Goal: Feedback & Contribution: Leave review/rating

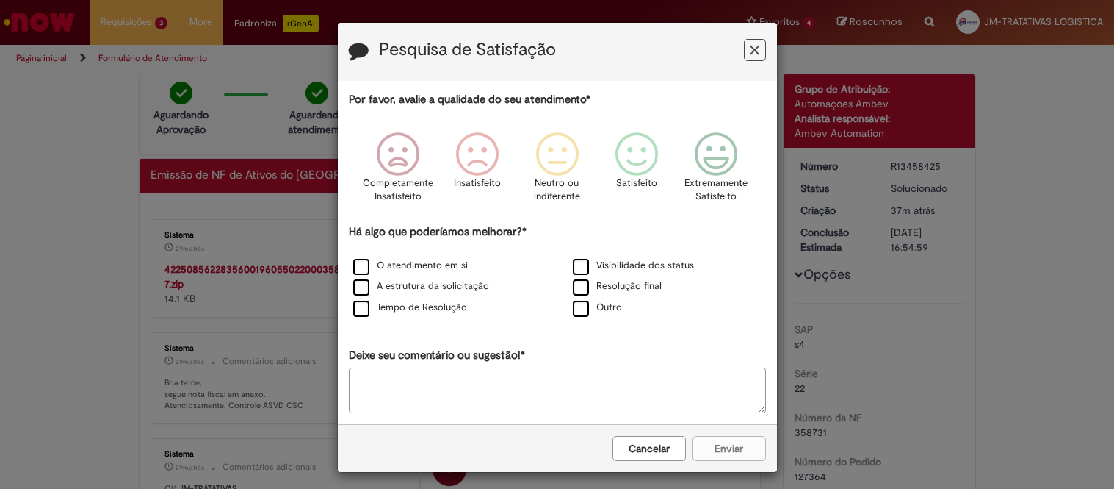
click at [638, 441] on button "Cancelar" at bounding box center [649, 448] width 73 height 25
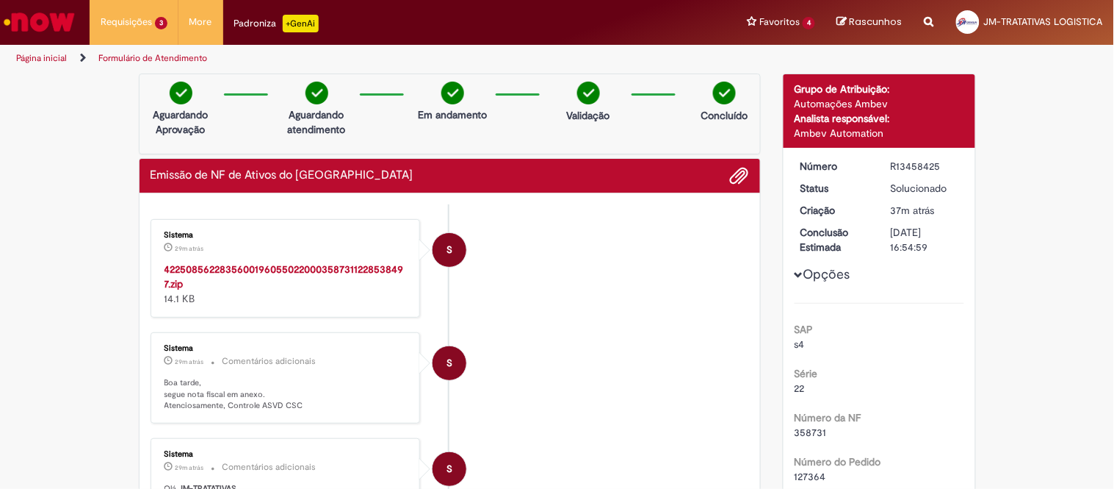
click at [322, 264] on strong "42250856228356001960550220003587311228538497.zip" at bounding box center [284, 276] width 239 height 28
click at [898, 165] on div "R13458425" at bounding box center [925, 166] width 68 height 15
copy div "R13458425"
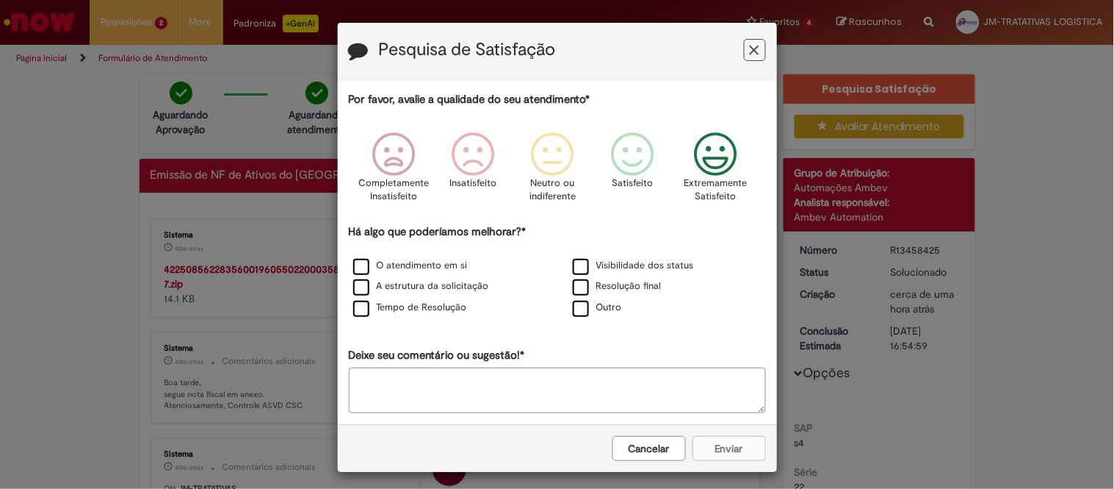
click at [715, 184] on p "Extremamente Satisfeito" at bounding box center [716, 189] width 63 height 27
click at [580, 284] on label "Resolução final" at bounding box center [617, 286] width 89 height 14
click at [577, 270] on label "Visibilidade dos status" at bounding box center [633, 266] width 121 height 14
click at [392, 324] on div "Por favor, avalie a qualidade do seu atendimento* Completamente Insatisfeito In…" at bounding box center [557, 252] width 417 height 321
click at [382, 312] on label "Tempo de Resolução" at bounding box center [410, 307] width 114 height 14
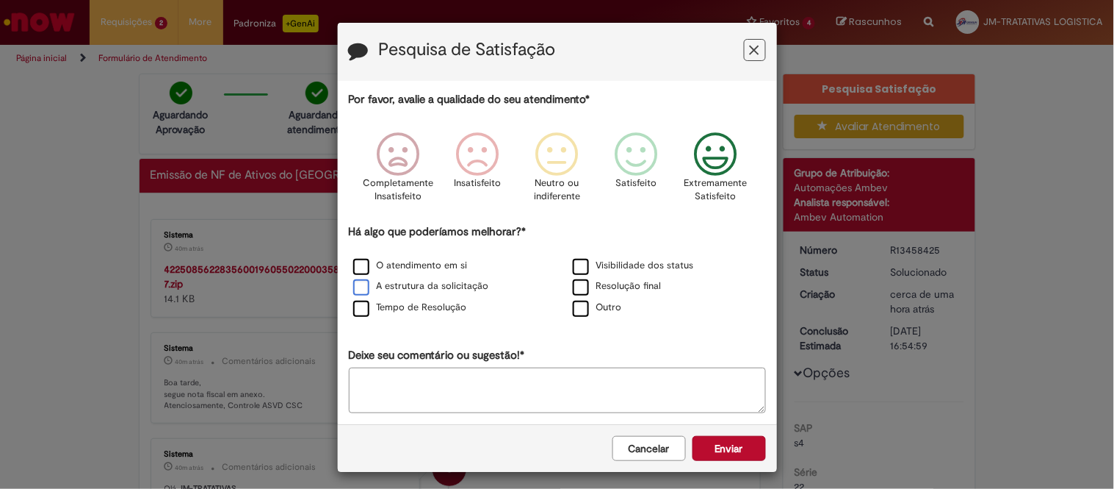
click at [361, 283] on label "A estrutura da solicitação" at bounding box center [421, 286] width 136 height 14
drag, startPoint x: 351, startPoint y: 270, endPoint x: 369, endPoint y: 272, distance: 17.8
click at [353, 269] on label "O atendimento em si" at bounding box center [410, 266] width 115 height 14
click at [717, 445] on button "Enviar" at bounding box center [729, 448] width 73 height 25
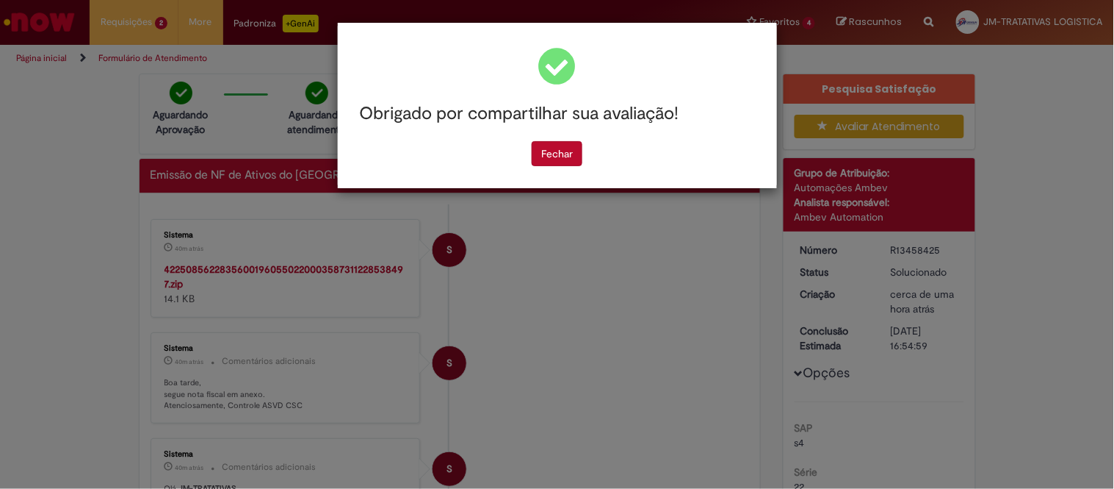
click at [862, 338] on div "Obrigado por compartilhar sua avaliação! Fechar" at bounding box center [557, 244] width 1114 height 489
